Goal: Transaction & Acquisition: Download file/media

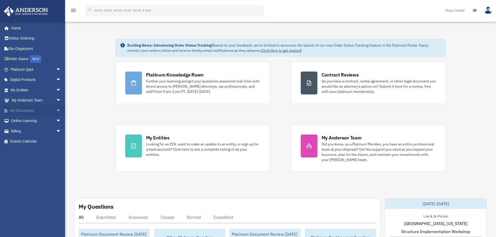
click at [56, 110] on span "arrow_drop_down" at bounding box center [61, 110] width 10 height 11
click at [28, 143] on link "Forms Library" at bounding box center [38, 141] width 62 height 10
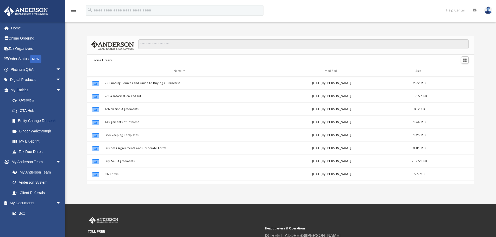
scroll to position [115, 384]
click at [169, 46] on input "Search files and folders" at bounding box center [303, 44] width 330 height 10
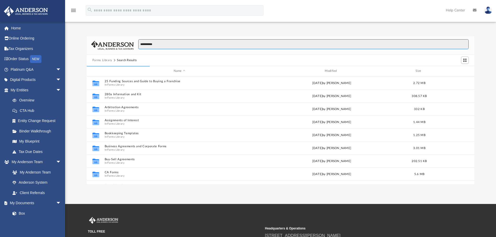
type input "**********"
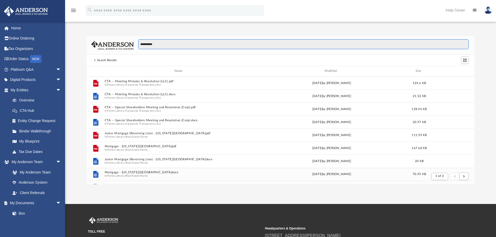
scroll to position [98, 384]
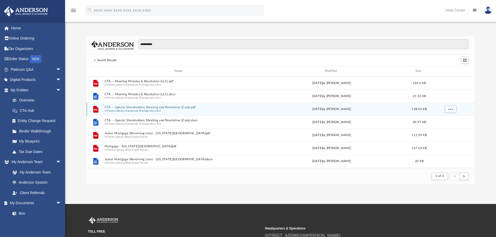
click at [152, 110] on button "Corporate Transparency Act" at bounding box center [143, 110] width 35 height 3
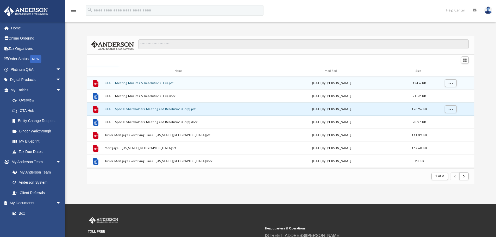
scroll to position [115, 384]
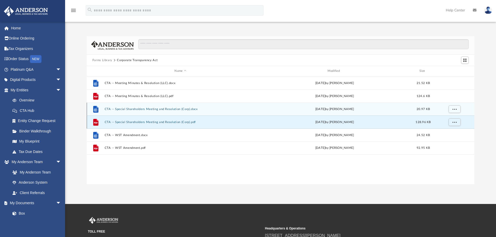
click at [161, 122] on button "CTA -- Special Shareholders Meeting and Resolution (Corp).pdf" at bounding box center [180, 121] width 152 height 3
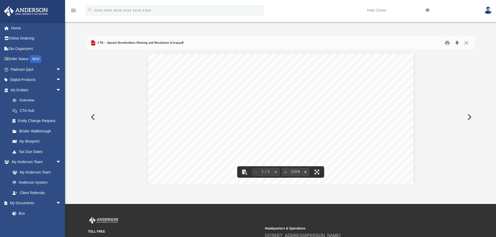
click at [456, 42] on button "Download" at bounding box center [456, 43] width 9 height 8
click at [74, 10] on icon "menu" at bounding box center [73, 10] width 6 height 6
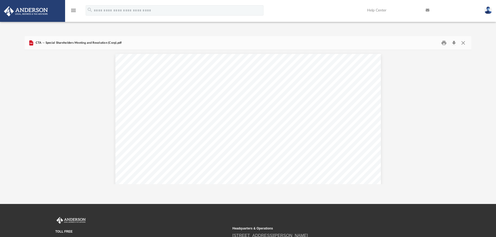
scroll to position [115, 442]
click at [76, 10] on icon "menu" at bounding box center [73, 10] width 6 height 6
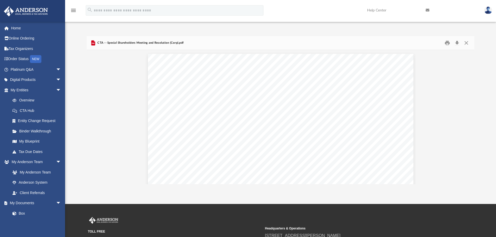
scroll to position [115, 384]
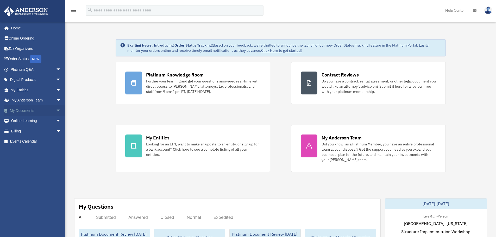
click at [56, 110] on span "arrow_drop_down" at bounding box center [61, 110] width 10 height 11
click at [39, 141] on link "Forms Library" at bounding box center [38, 141] width 62 height 10
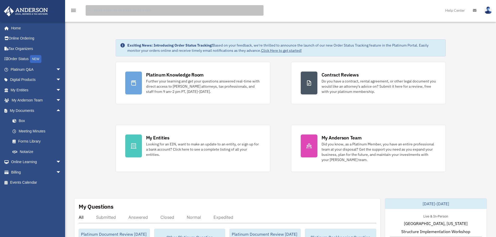
click at [146, 13] on input "search" at bounding box center [175, 10] width 178 height 10
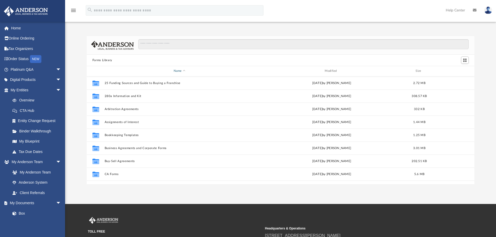
scroll to position [115, 384]
drag, startPoint x: 193, startPoint y: 47, endPoint x: 197, endPoint y: 43, distance: 5.2
click at [195, 46] on input "Search files and folders" at bounding box center [303, 44] width 330 height 10
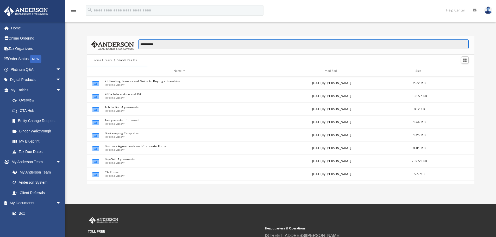
type input "**********"
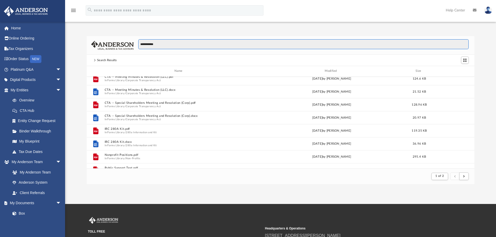
scroll to position [0, 0]
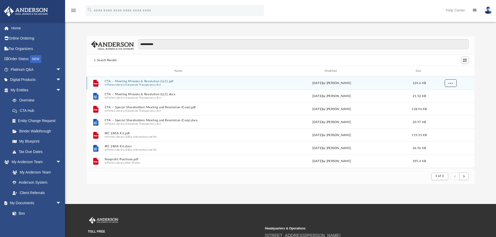
click at [451, 84] on span "More options" at bounding box center [450, 82] width 4 height 3
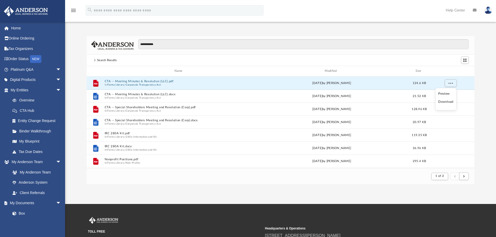
click at [447, 101] on li "Download" at bounding box center [445, 101] width 15 height 5
click at [450, 83] on span "More options" at bounding box center [450, 82] width 4 height 3
click at [75, 31] on div "**********" at bounding box center [280, 104] width 431 height 159
